Goal: Navigation & Orientation: Locate item on page

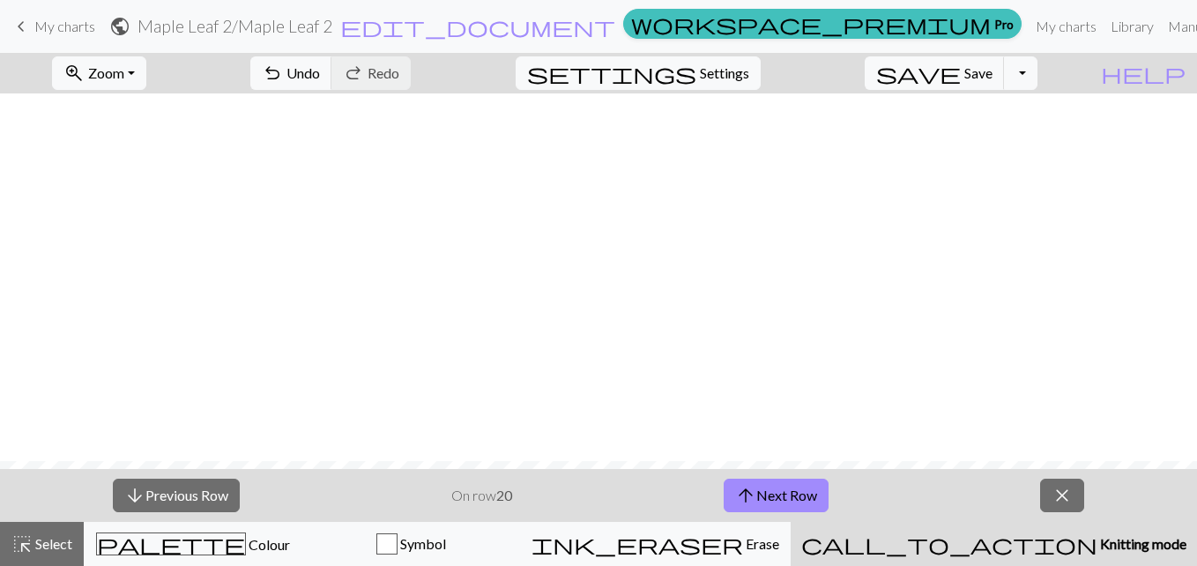
scroll to position [367, 0]
click at [774, 494] on button "arrow_upward Next Row" at bounding box center [775, 494] width 105 height 33
click at [799, 487] on button "arrow_upward Next Row" at bounding box center [775, 494] width 105 height 33
click at [772, 489] on button "arrow_upward Next Row" at bounding box center [775, 494] width 105 height 33
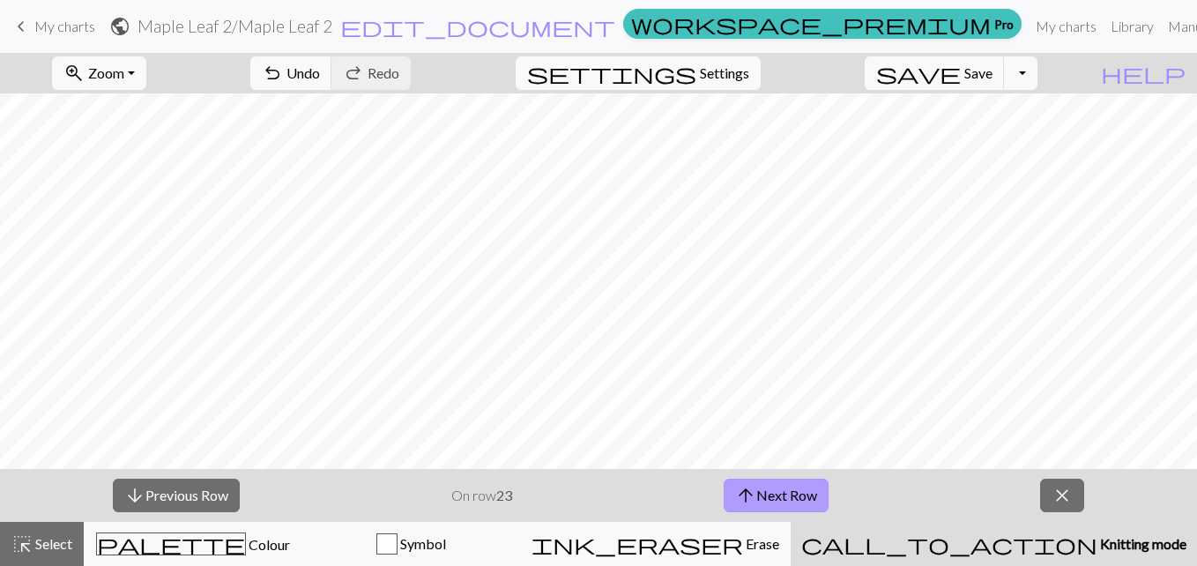
click at [803, 488] on button "arrow_upward Next Row" at bounding box center [775, 494] width 105 height 33
click at [819, 495] on button "arrow_upward Next Row" at bounding box center [775, 494] width 105 height 33
click at [792, 492] on button "arrow_upward Next Row" at bounding box center [775, 494] width 105 height 33
click at [782, 485] on button "arrow_upward Next Row" at bounding box center [775, 494] width 105 height 33
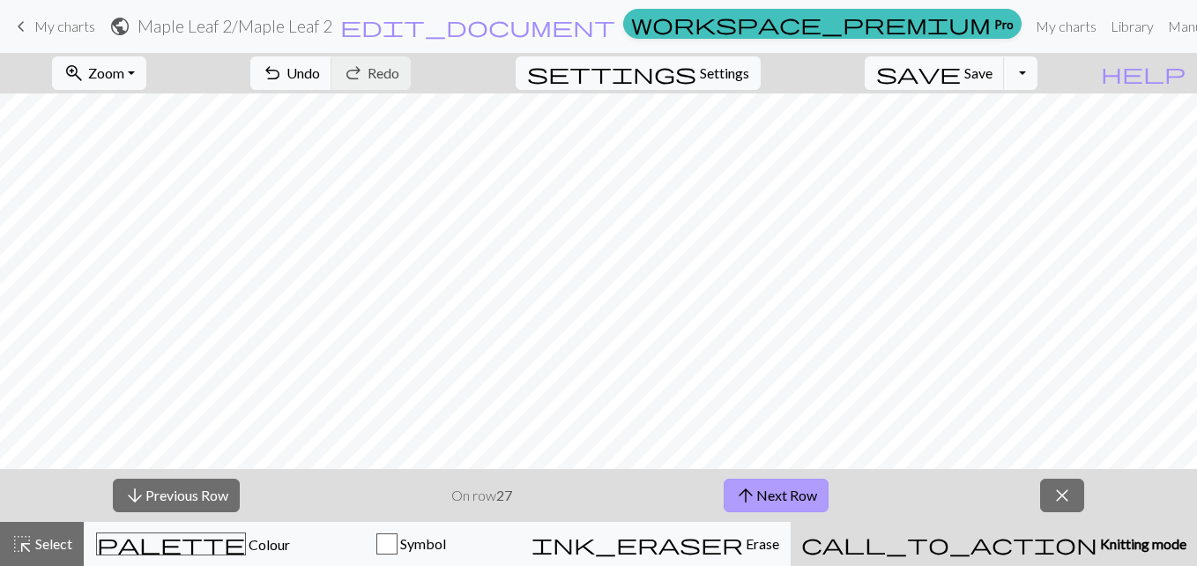
click at [782, 500] on button "arrow_upward Next Row" at bounding box center [775, 494] width 105 height 33
click at [782, 499] on button "arrow_upward Next Row" at bounding box center [775, 494] width 105 height 33
click at [771, 491] on button "arrow_upward Next Row" at bounding box center [775, 494] width 105 height 33
click at [796, 485] on button "arrow_upward Next Row" at bounding box center [775, 494] width 105 height 33
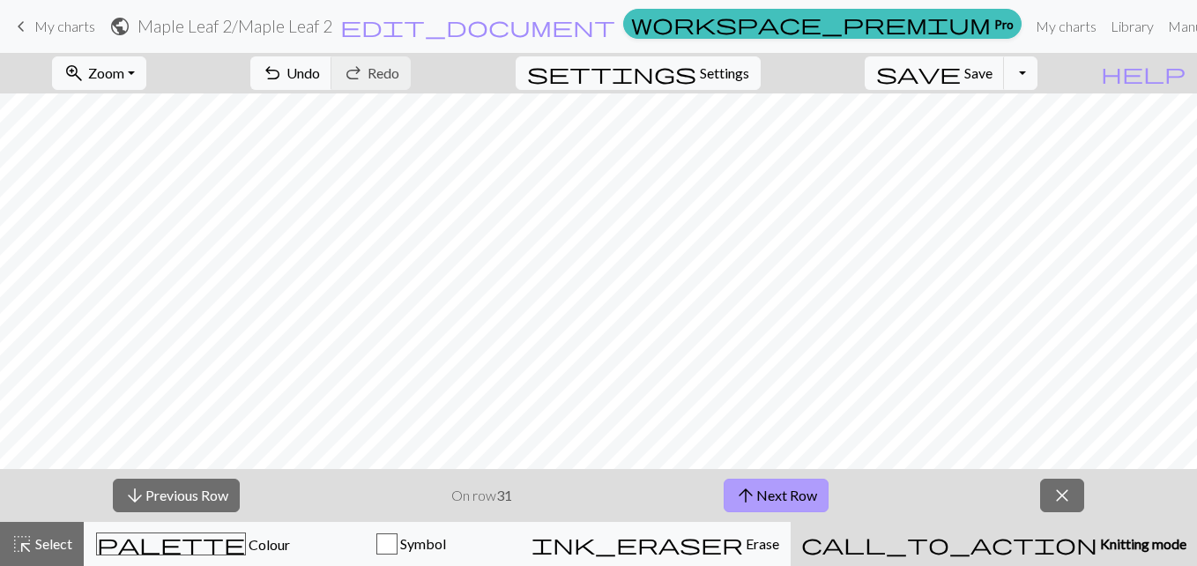
scroll to position [109, 0]
click at [782, 491] on button "arrow_upward Next Row" at bounding box center [775, 494] width 105 height 33
click at [758, 490] on button "arrow_upward Next Row" at bounding box center [775, 494] width 105 height 33
click at [146, 70] on button "zoom_in Zoom Zoom" at bounding box center [99, 72] width 94 height 33
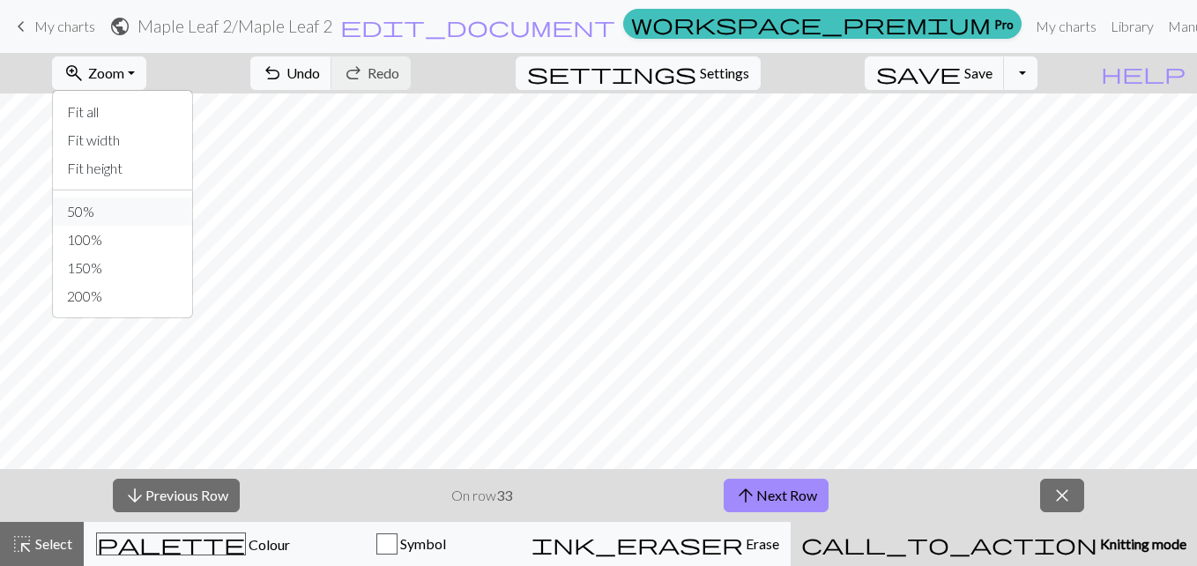
click at [111, 212] on button "50%" at bounding box center [122, 211] width 139 height 28
drag, startPoint x: 111, startPoint y: 212, endPoint x: 167, endPoint y: 70, distance: 153.5
click at [146, 70] on button "zoom_in Zoom Zoom" at bounding box center [99, 72] width 94 height 33
click at [130, 267] on button "150%" at bounding box center [122, 268] width 139 height 28
click at [794, 489] on button "arrow_upward Next Row" at bounding box center [775, 494] width 105 height 33
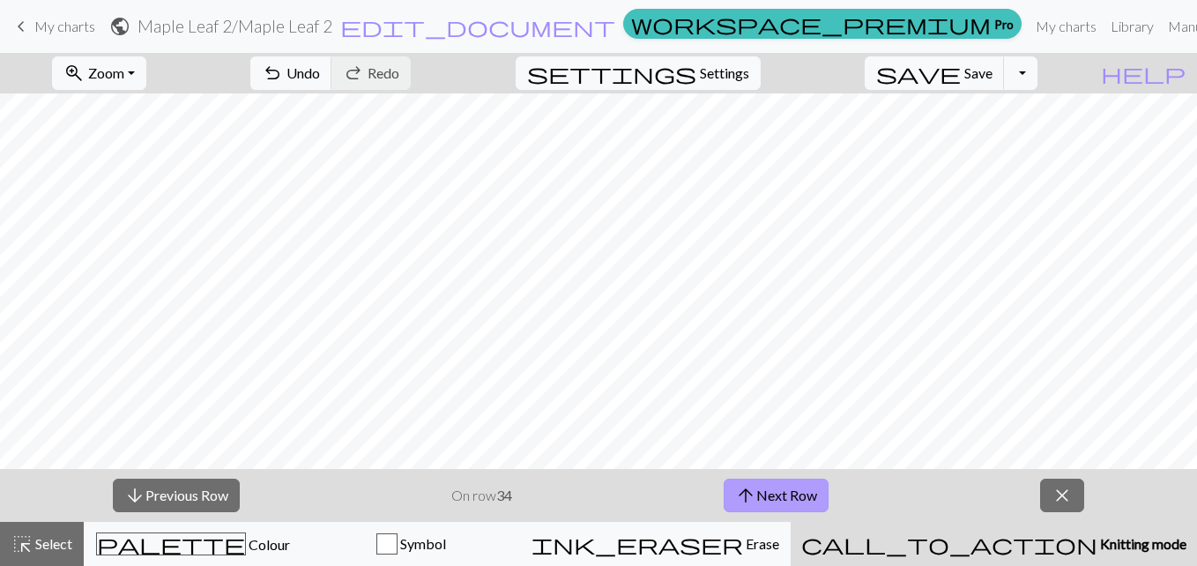
click at [769, 495] on button "arrow_upward Next Row" at bounding box center [775, 494] width 105 height 33
click at [802, 499] on button "arrow_upward Next Row" at bounding box center [775, 494] width 105 height 33
click at [773, 496] on button "arrow_upward Next Row" at bounding box center [775, 494] width 105 height 33
